Goal: Navigation & Orientation: Find specific page/section

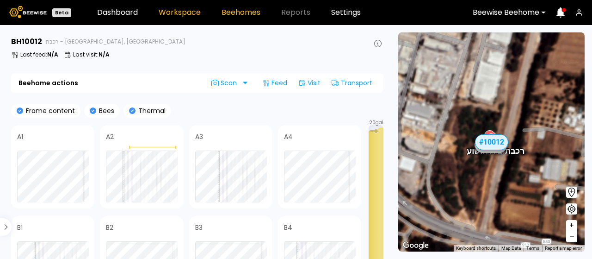
click at [172, 14] on link "Workspace" at bounding box center [180, 12] width 42 height 7
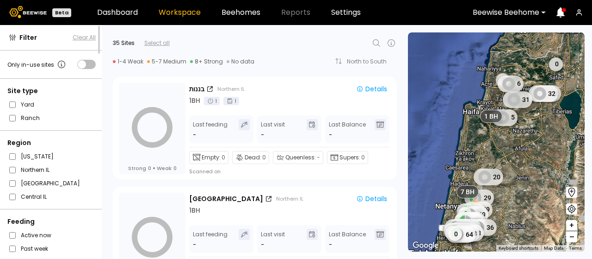
click at [529, 12] on div at bounding box center [506, 12] width 67 height 8
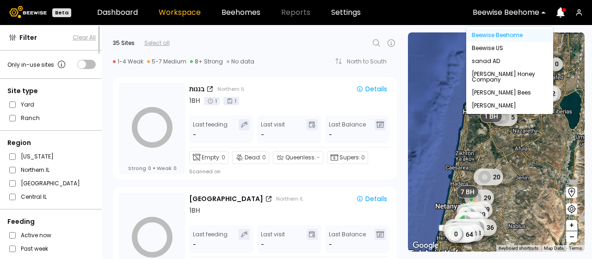
click at [529, 12] on div at bounding box center [506, 12] width 67 height 8
click at [502, 12] on div at bounding box center [506, 12] width 67 height 8
click at [489, 47] on div "Beewise US" at bounding box center [510, 48] width 76 height 6
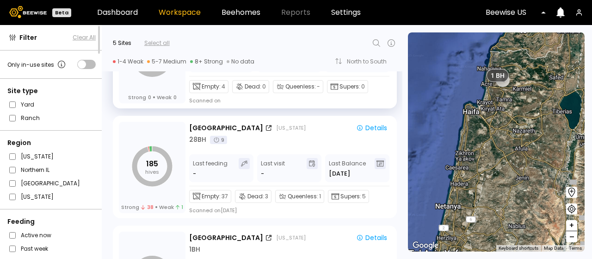
scroll to position [93, 0]
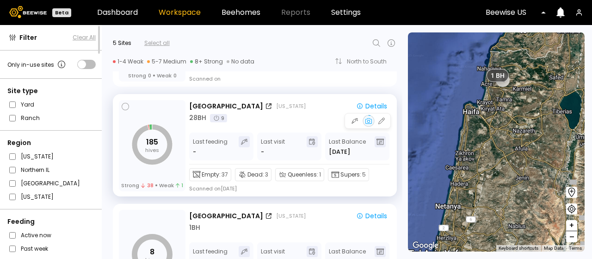
click at [291, 112] on div "[GEOGRAPHIC_DATA] [US_STATE] Details 28 BH 9" at bounding box center [290, 112] width 202 height 22
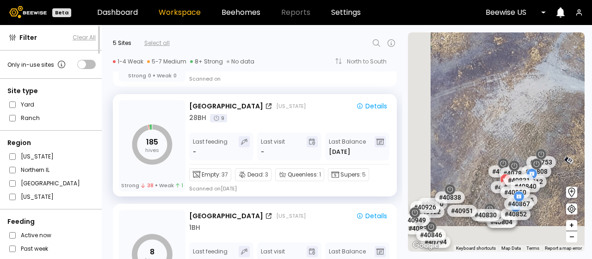
drag, startPoint x: 488, startPoint y: 134, endPoint x: 592, endPoint y: 15, distance: 157.3
click at [592, 18] on div "Beta Dashboard Workspace Beehomes Reports Settings Beewise US Filter Clear All …" at bounding box center [296, 129] width 592 height 259
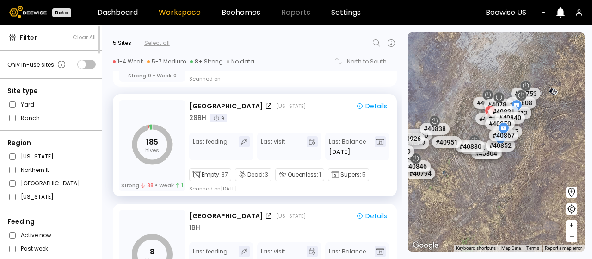
drag, startPoint x: 511, startPoint y: 102, endPoint x: 491, endPoint y: 64, distance: 42.4
click at [491, 64] on div "# 41185 # 41205 # 41217 # 41269 # 41191 # 41151 # 41192 # 41188 # 41215 # 41334…" at bounding box center [496, 141] width 177 height 219
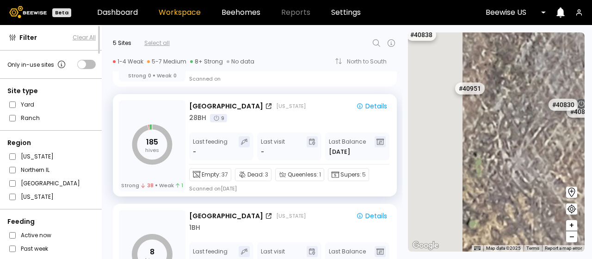
drag, startPoint x: 449, startPoint y: 156, endPoint x: 592, endPoint y: 67, distance: 167.9
click at [592, 67] on section "← Move left → Move right ↑ Move up ↓ Move down + Zoom in - Zoom out Home Jump l…" at bounding box center [500, 142] width 184 height 234
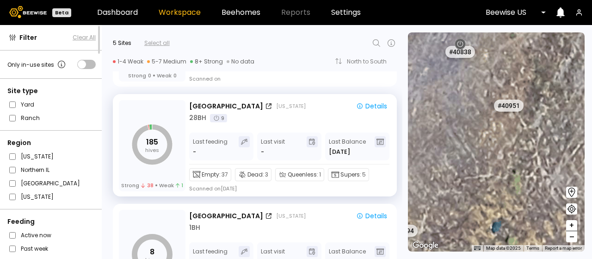
drag, startPoint x: 449, startPoint y: 123, endPoint x: 566, endPoint y: 192, distance: 136.2
click at [566, 192] on section "← Move left → Move right ↑ Move up ↓ Move down + Zoom in - Zoom out Home Jump l…" at bounding box center [500, 142] width 184 height 234
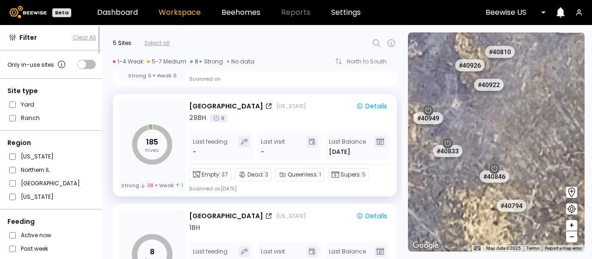
drag, startPoint x: 515, startPoint y: 189, endPoint x: 512, endPoint y: 95, distance: 94.4
click at [512, 95] on div "# 40922" at bounding box center [504, 91] width 30 height 12
